Goal: Find specific page/section: Find specific page/section

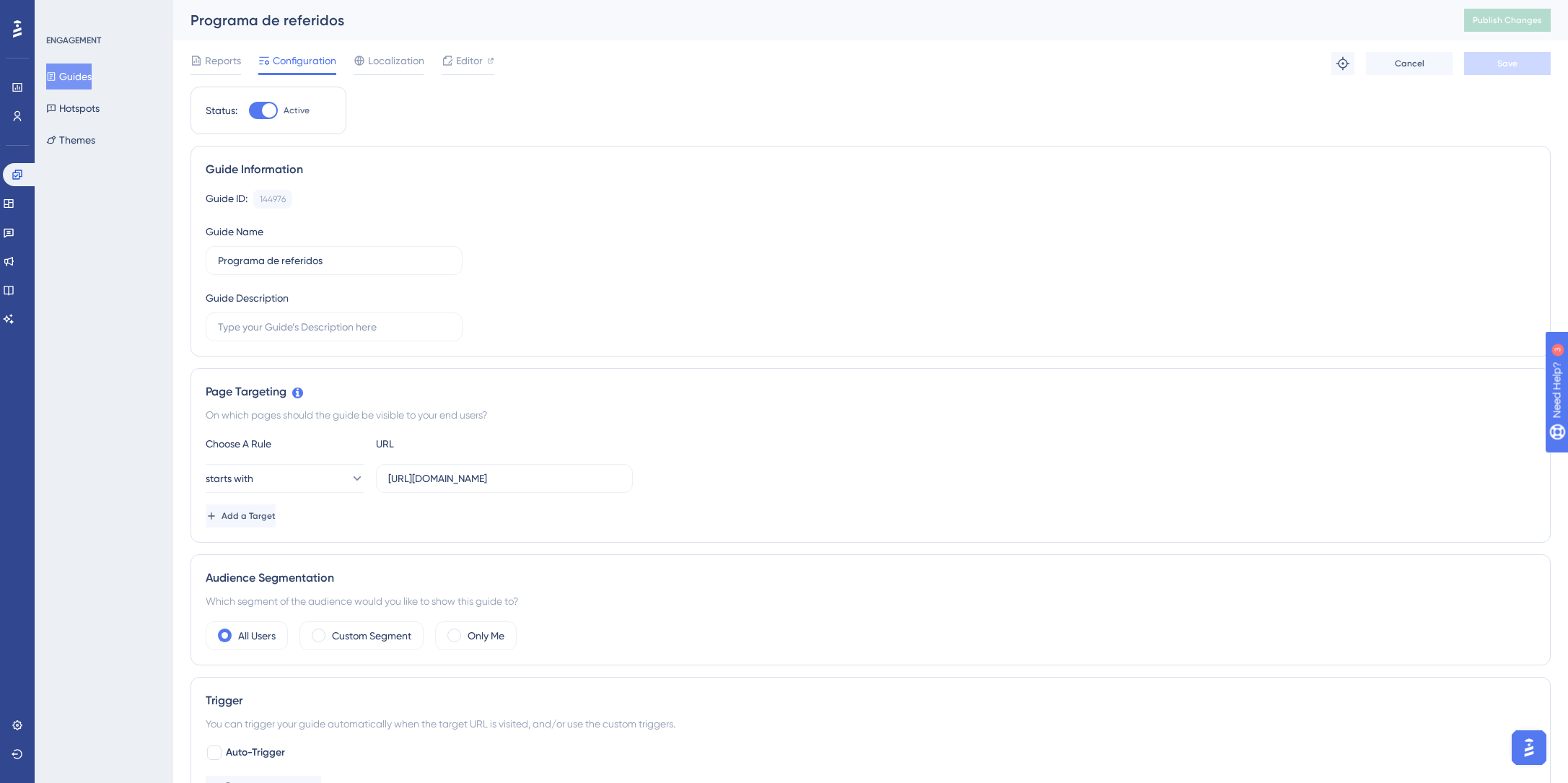
click at [91, 72] on button "Guides" at bounding box center [68, 76] width 45 height 26
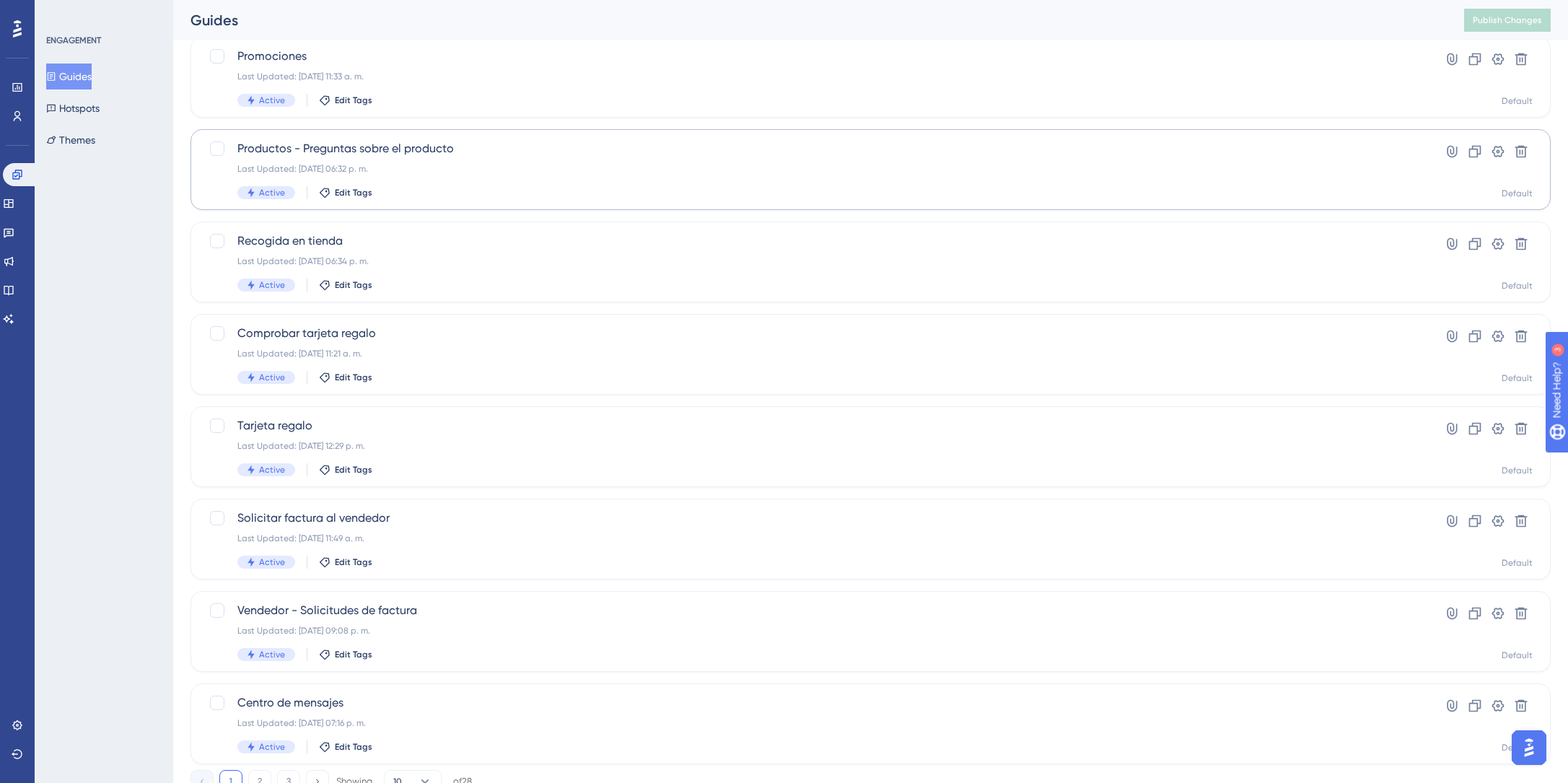
scroll to position [337, 0]
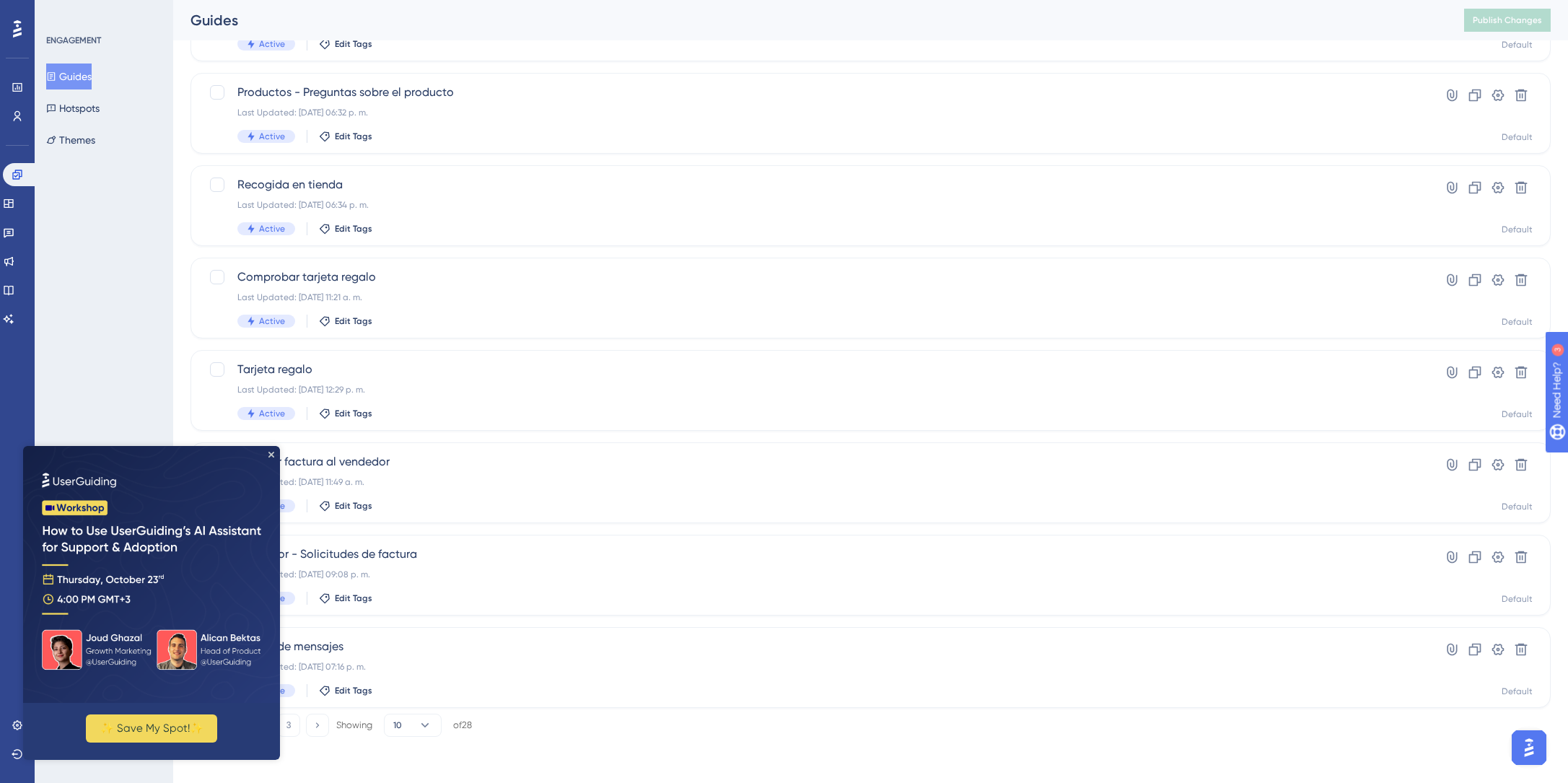
click at [256, 724] on div "✨ Save My Spot!✨" at bounding box center [152, 728] width 234 height 28
click at [271, 453] on icon "Close Preview" at bounding box center [271, 455] width 6 height 6
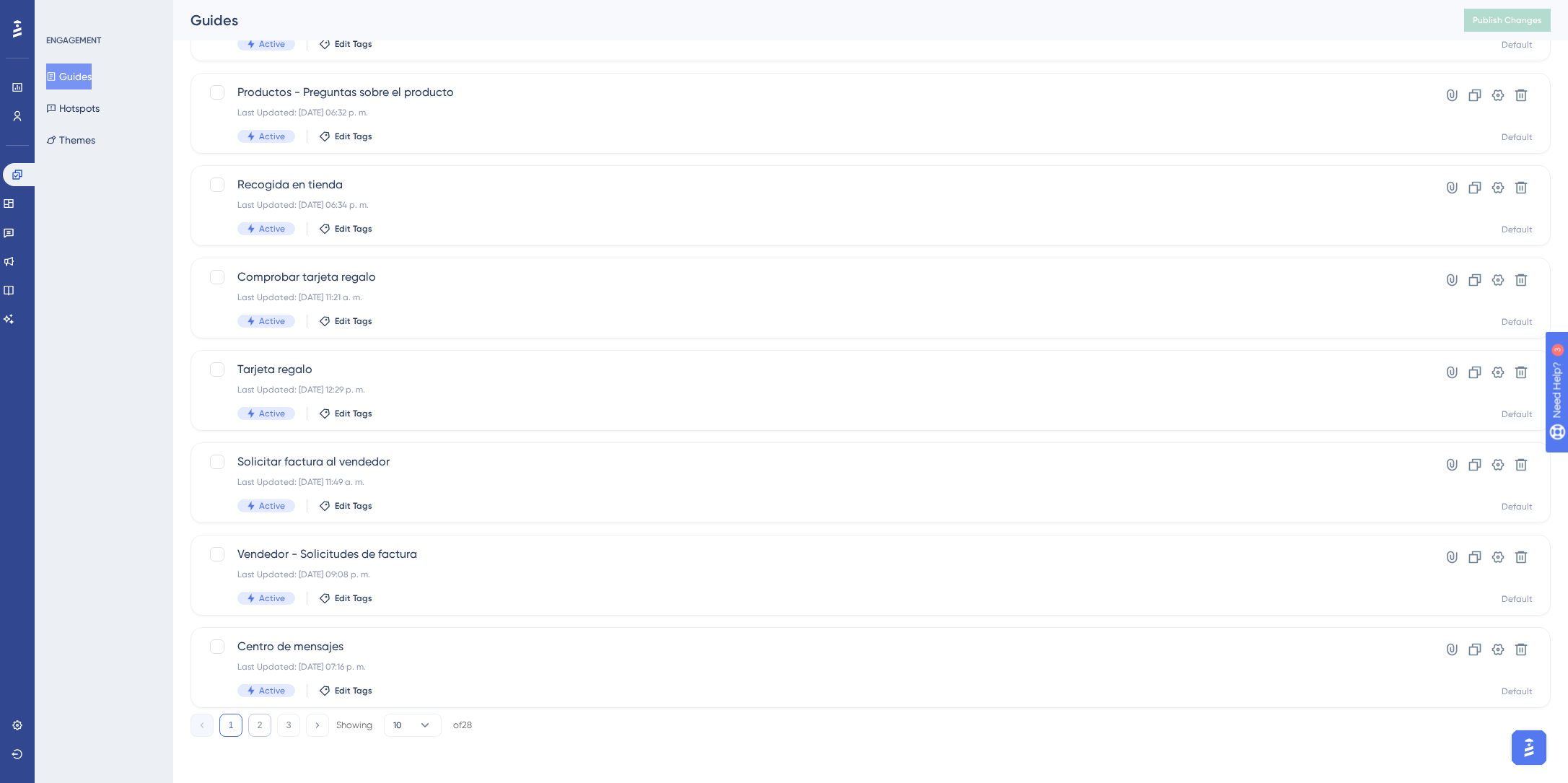
click at [257, 728] on button "2" at bounding box center [259, 725] width 23 height 23
click at [285, 720] on button "3" at bounding box center [288, 726] width 23 height 23
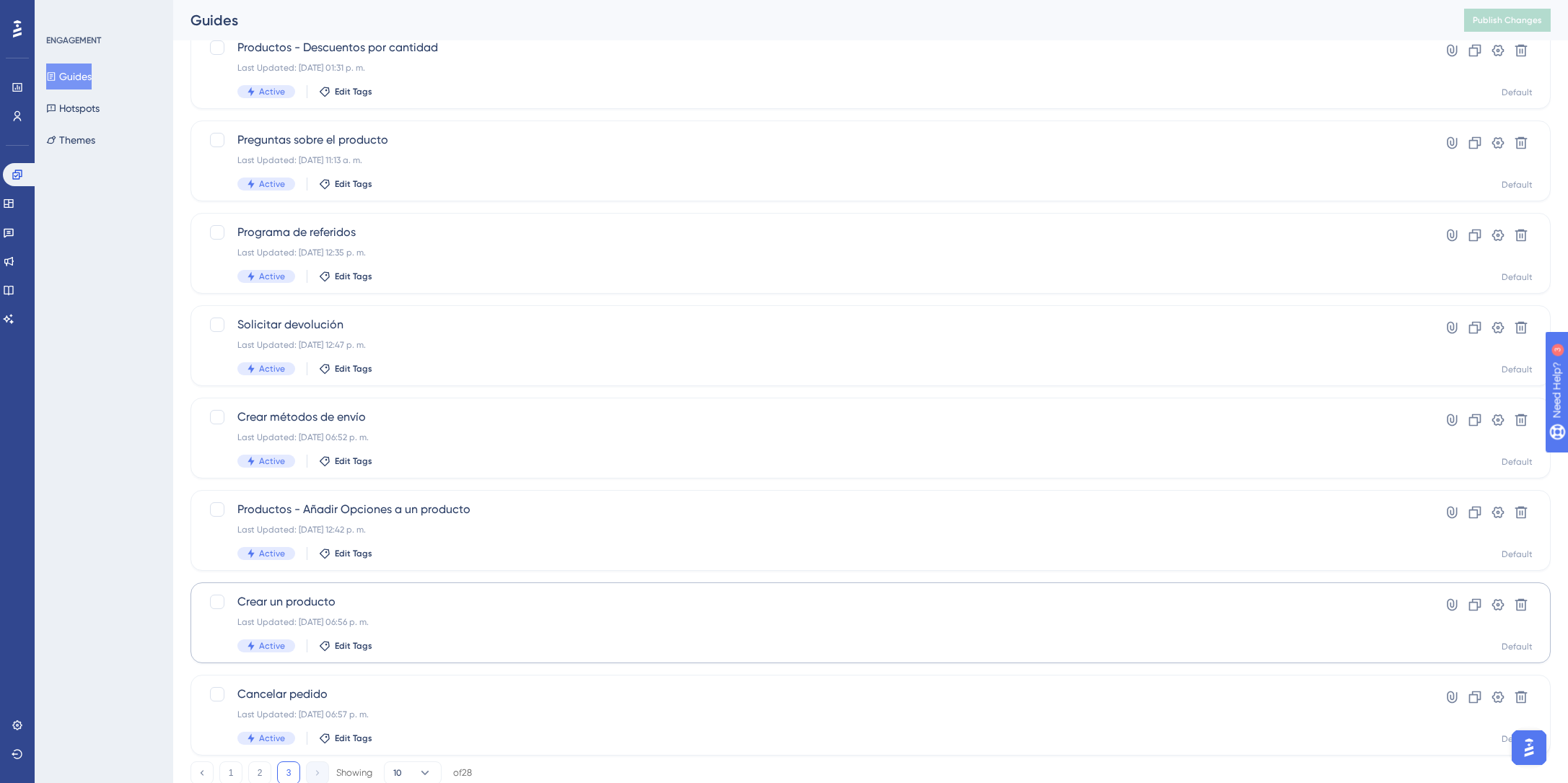
scroll to position [153, 0]
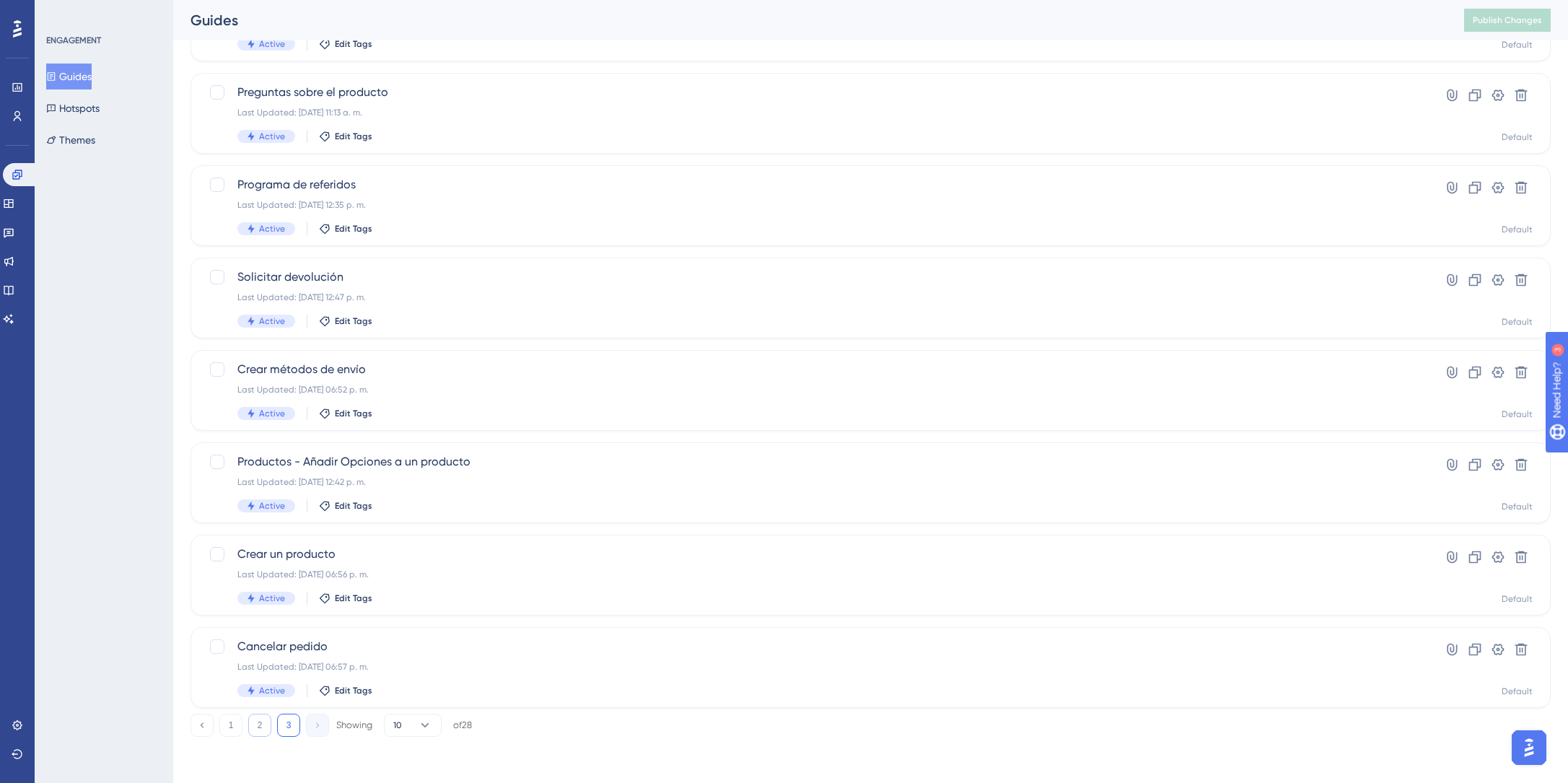
click at [257, 726] on button "2" at bounding box center [259, 725] width 23 height 23
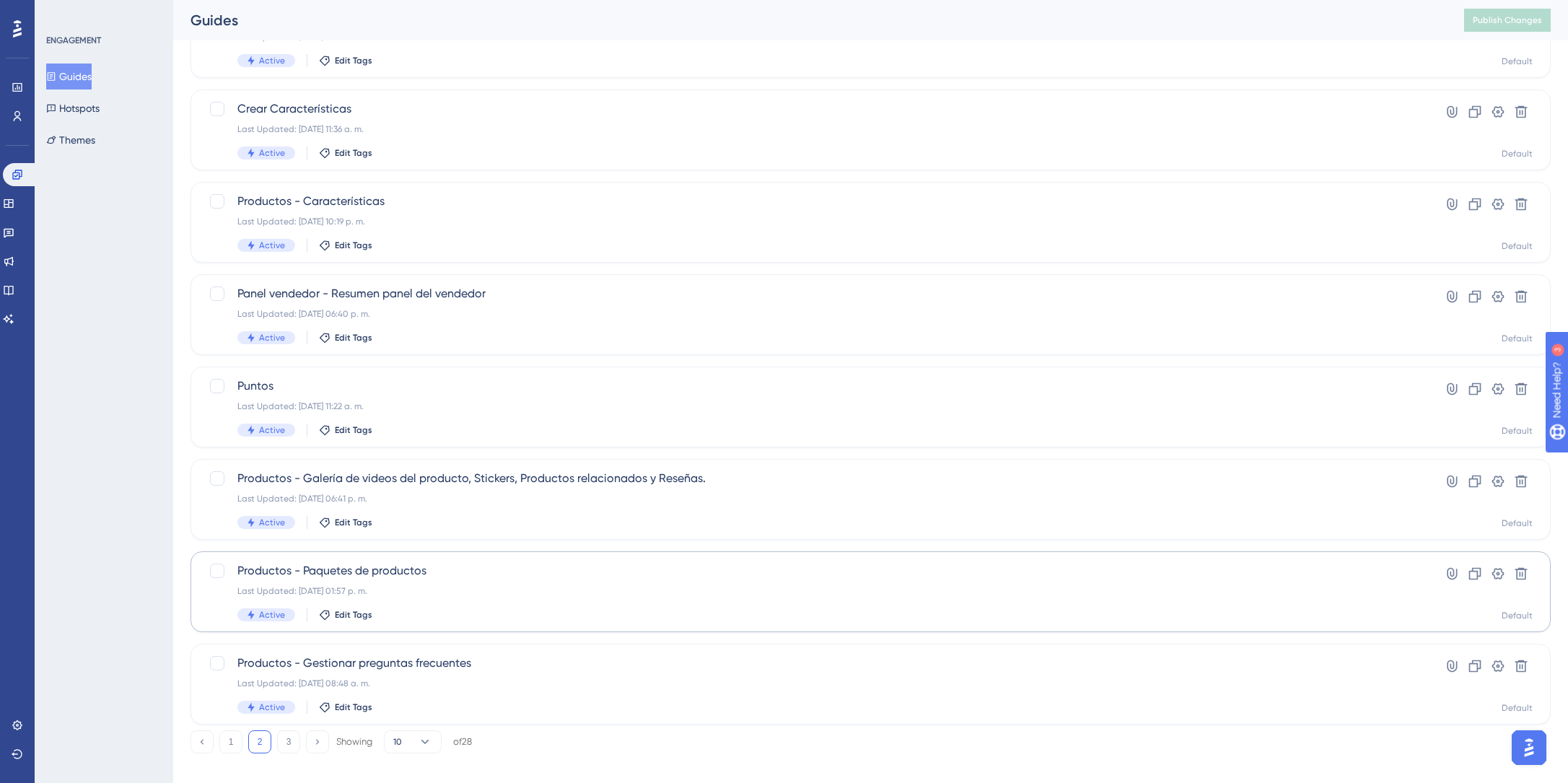
scroll to position [337, 0]
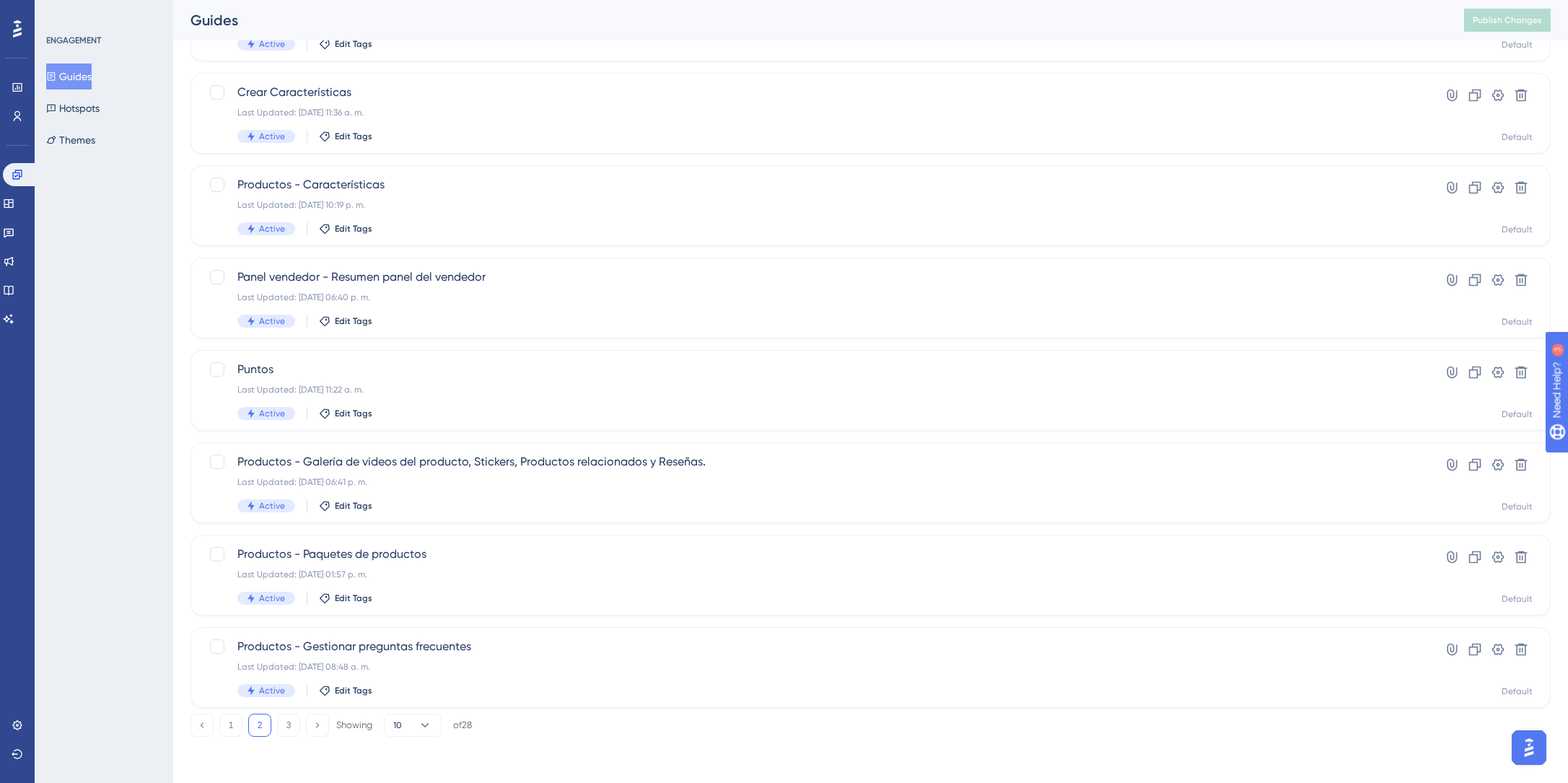
click at [243, 728] on div "1 2 3 Showing 10 of 28" at bounding box center [331, 725] width 281 height 23
click at [228, 725] on button "1" at bounding box center [230, 725] width 23 height 23
click at [252, 723] on button "2" at bounding box center [259, 725] width 23 height 23
click at [387, 280] on span "Panel vendedor - Resumen panel del vendedor" at bounding box center [813, 277] width 1151 height 17
